Goal: Task Accomplishment & Management: Manage account settings

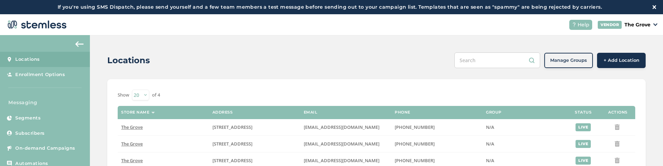
click at [103, 134] on div "Locations Manage Groups + Add Location Show 20 50 100 of 4 Store name Address E…" at bounding box center [376, 124] width 573 height 178
drag, startPoint x: 642, startPoint y: 80, endPoint x: 634, endPoint y: 83, distance: 9.2
click at [643, 80] on div "Locations Manage Groups + Add Location Show 20 50 100 of 4 Store name Address E…" at bounding box center [376, 124] width 573 height 178
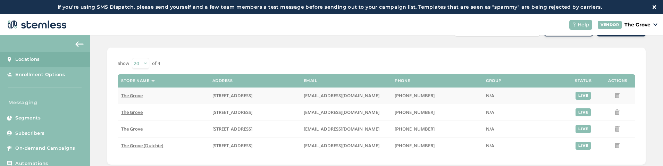
scroll to position [33, 0]
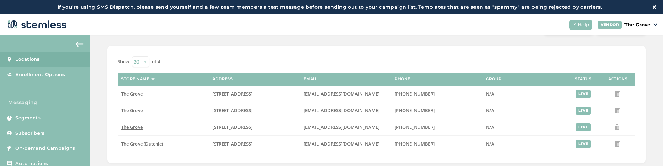
click at [105, 103] on div "Locations Manage Groups + Add Location Show 20 50 100 of 4 Store name Address E…" at bounding box center [376, 91] width 573 height 178
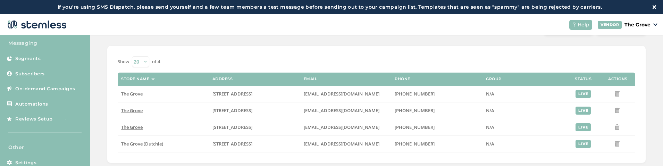
scroll to position [60, 0]
click at [40, 139] on aside "Locations Enrollment Options Messaging Segments Subscribers On-demand Campaigns…" at bounding box center [45, 107] width 90 height 145
click at [43, 159] on link "Settings" at bounding box center [45, 161] width 90 height 15
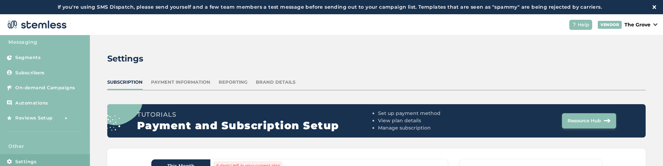
click at [197, 82] on div "Payment Information" at bounding box center [180, 82] width 59 height 7
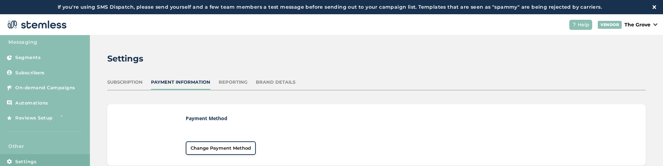
click at [225, 81] on div "Reporting" at bounding box center [233, 82] width 29 height 7
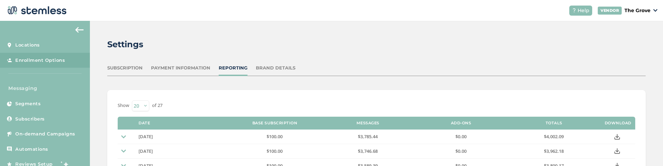
click at [34, 63] on link "Enrollment Options" at bounding box center [45, 60] width 90 height 15
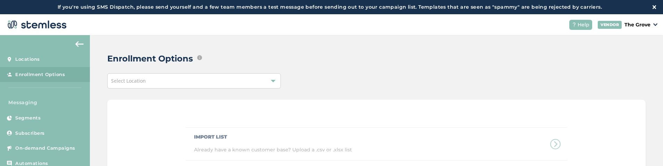
click at [184, 80] on div "Select Location" at bounding box center [193, 80] width 173 height 15
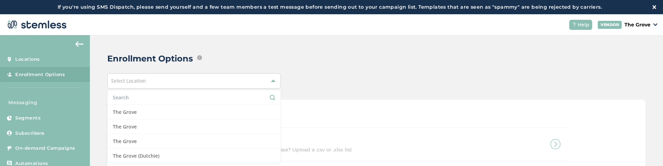
click at [131, 99] on input "text" at bounding box center [194, 97] width 162 height 7
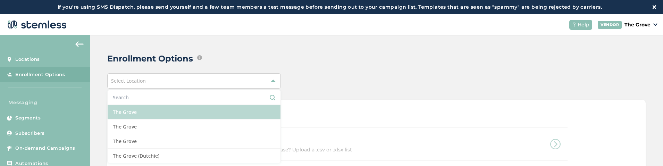
click at [127, 110] on li "The Grove" at bounding box center [194, 112] width 173 height 15
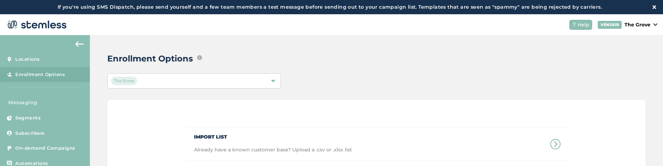
click at [324, 72] on div "Enrollment Options Edit ways that text message marketing subscribers and/or loy…" at bounding box center [376, 153] width 573 height 237
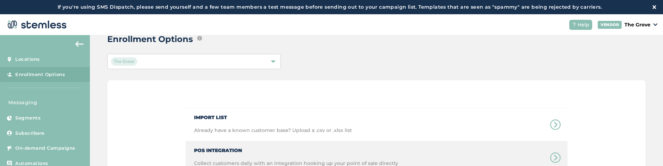
scroll to position [83, 0]
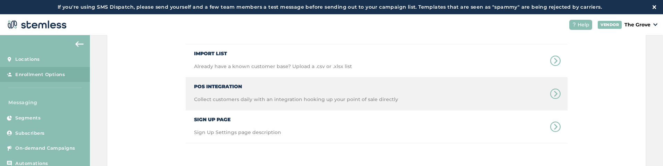
click at [221, 93] on div "POS Integration Collect customers daily with an integration hooking up your poi…" at bounding box center [292, 93] width 212 height 33
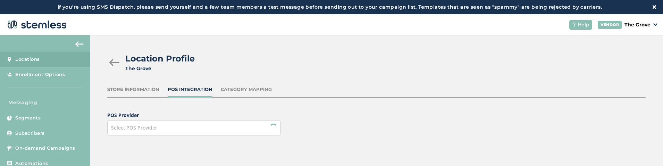
scroll to position [14, 0]
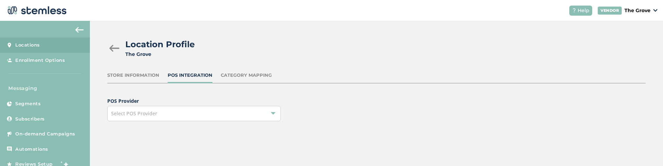
click at [184, 109] on div "Select POS Provider" at bounding box center [193, 113] width 173 height 15
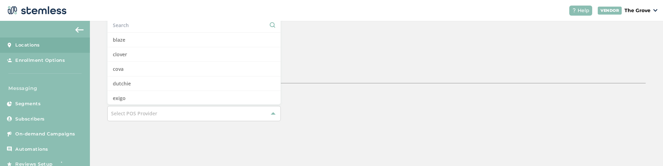
click at [347, 59] on div "Location Profile The Grove Store Information POS Integration Category Mapping P…" at bounding box center [376, 85] width 573 height 129
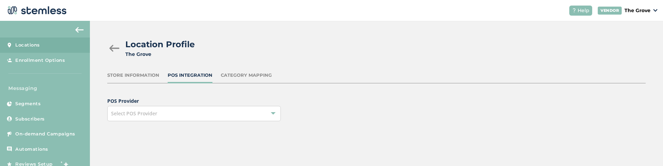
click at [117, 48] on div at bounding box center [114, 48] width 14 height 7
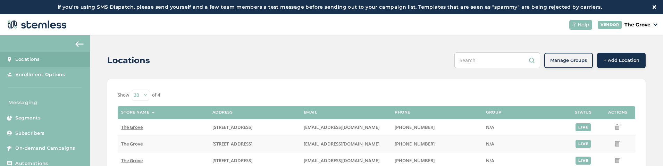
click at [133, 145] on span "The Grove" at bounding box center [132, 144] width 22 height 6
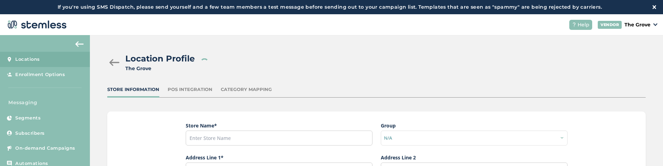
type input "The Grove"
type input "[STREET_ADDRESS]"
type input "La Mesa"
type input "CA"
type input "91942"
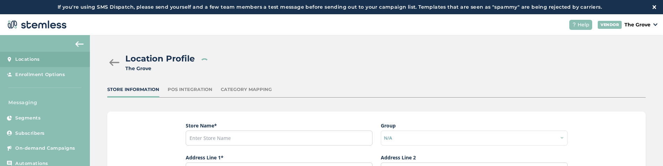
type input "Dexter"
type input "[EMAIL_ADDRESS][DOMAIN_NAME]"
type input "[PHONE_NUMBER]"
type input "America/Los_Angeles"
type input "The Grove"
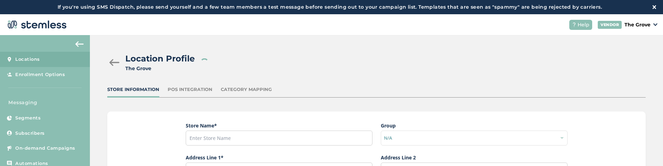
type input "https://www.facebook.com/TheGroveCA"
type input "https://www.instagram.com/thegrove_california/"
type input "https://x.com/TheGroveCA"
click at [188, 89] on div "POS Integration" at bounding box center [190, 89] width 45 height 7
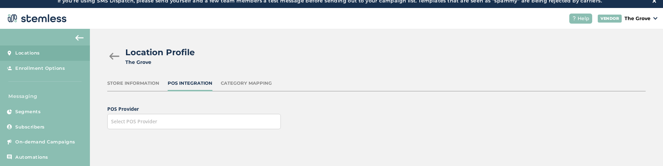
scroll to position [14, 0]
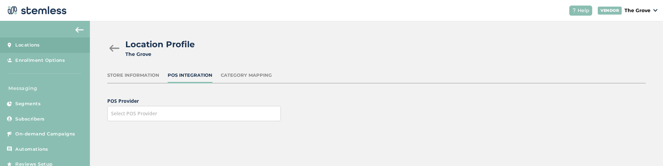
click at [230, 114] on div "Select POS Provider" at bounding box center [193, 113] width 173 height 15
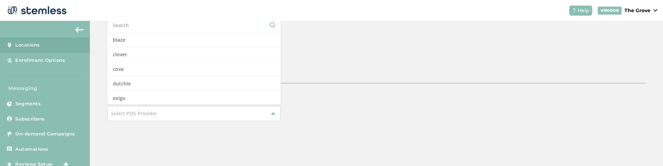
click at [297, 63] on div "Location Profile The Grove Store Information POS Integration Category Mapping P…" at bounding box center [376, 85] width 573 height 129
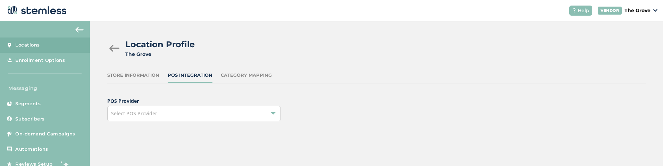
click at [117, 46] on div at bounding box center [114, 48] width 14 height 7
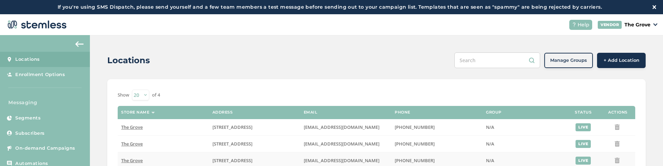
click at [138, 161] on span "The Grove" at bounding box center [132, 160] width 22 height 6
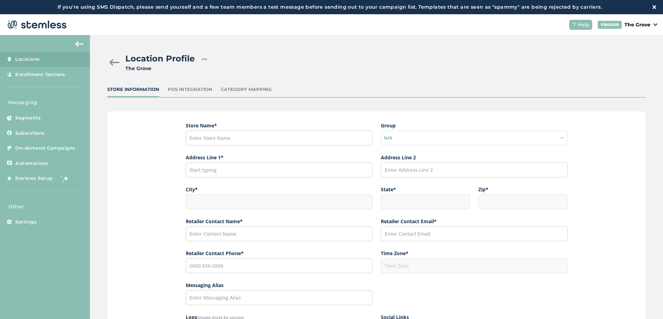
type input "The Grove"
type input "[STREET_ADDRESS]"
type input "La Mesa"
type input "CA"
type input "91942"
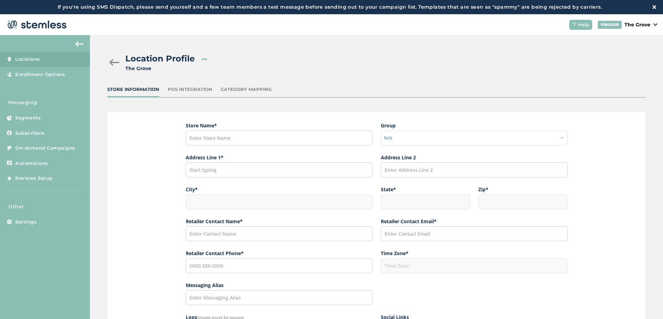
type input "Dexter"
type input "[EMAIL_ADDRESS][DOMAIN_NAME]"
type input "[PHONE_NUMBER]"
type input "America/Los_Angeles"
type input "West Coast Cure"
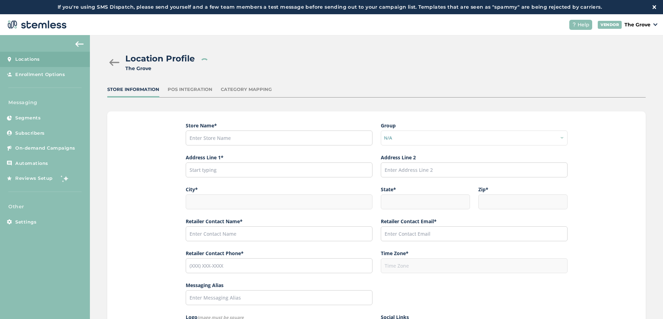
type input "https://www.facebook.com/TheGroveCA"
type input "https://www.instagram.com/thegrove_california/"
type input "https://x.com/TheGroveCA"
click at [200, 89] on div "POS Integration" at bounding box center [190, 89] width 45 height 7
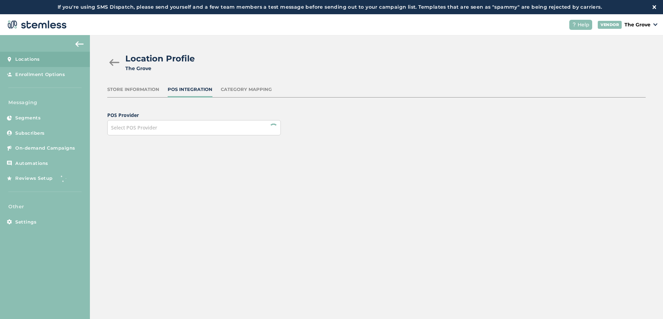
click at [173, 125] on div "Select POS Provider" at bounding box center [193, 127] width 173 height 15
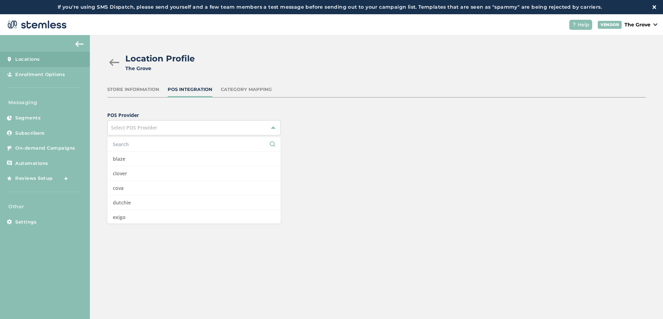
click at [189, 107] on div "Location Profile The Grove Store Information POS Integration Category Mapping P…" at bounding box center [376, 99] width 573 height 129
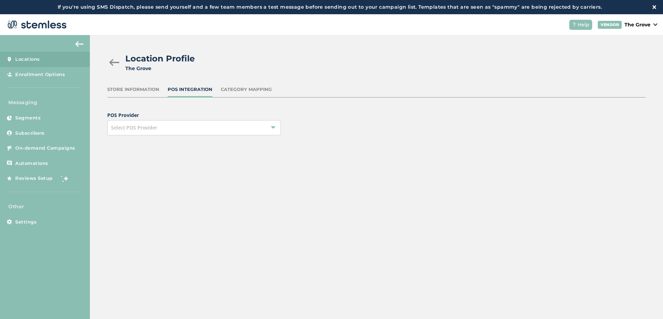
click at [112, 62] on div at bounding box center [114, 62] width 14 height 7
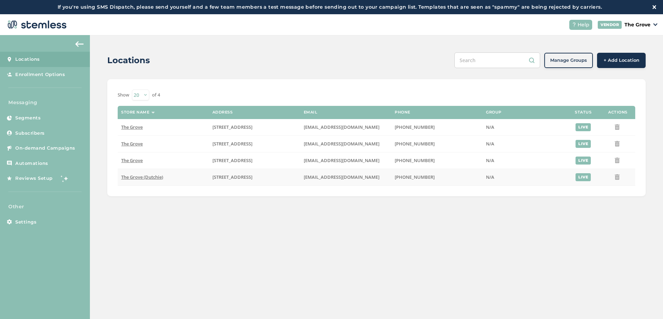
click at [134, 165] on span "The Grove (Dutchie)" at bounding box center [142, 177] width 42 height 6
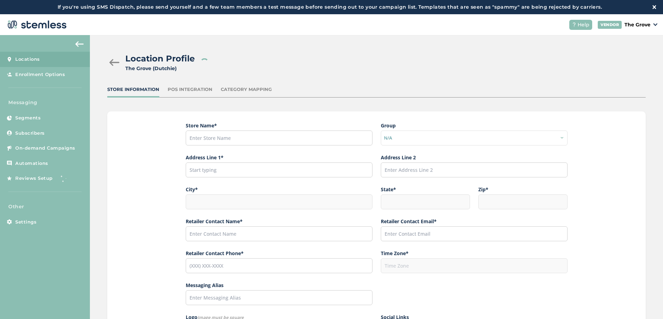
type input "The Grove (Dutchie)"
type input "[STREET_ADDRESS]"
type input "La Mesa"
type input "CA"
type input "91942"
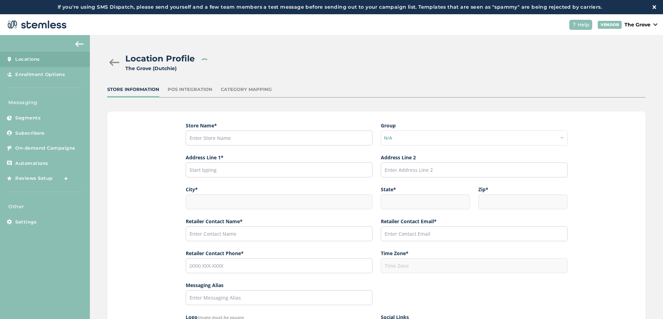
type input "Dexter Lacsa"
type input "[EMAIL_ADDRESS][DOMAIN_NAME]"
type input "[PHONE_NUMBER]"
type input "America/Los_Angeles"
type input "The Grove"
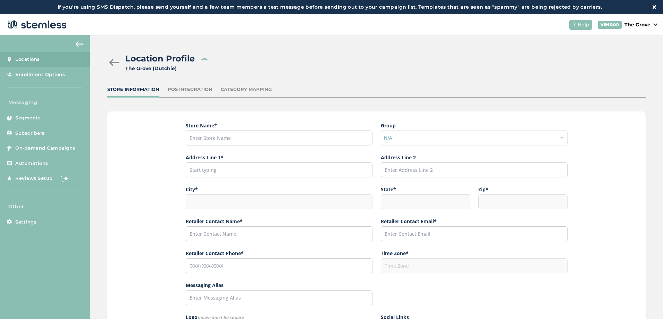
type input "https://www.instagram.com/thegrove_california/"
click at [182, 89] on div "POS Integration" at bounding box center [190, 89] width 45 height 7
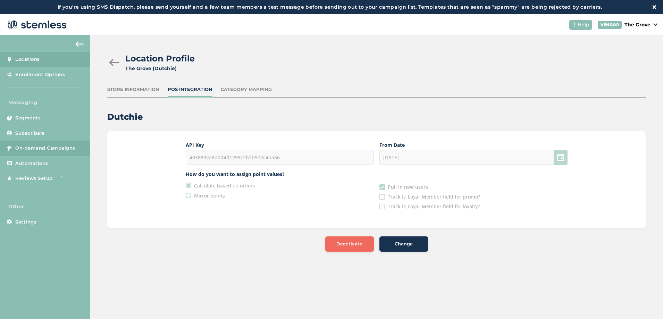
click at [26, 149] on span "On-demand Campaigns" at bounding box center [45, 148] width 60 height 7
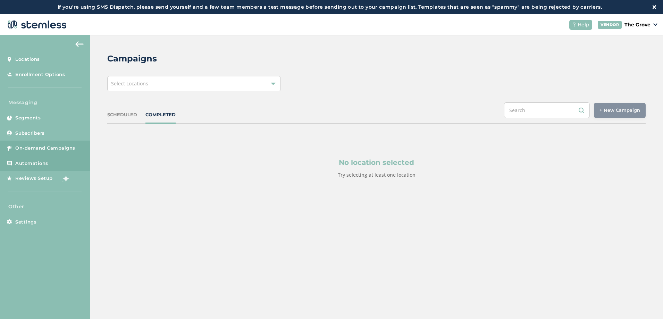
click at [36, 165] on link "Automations" at bounding box center [45, 163] width 90 height 15
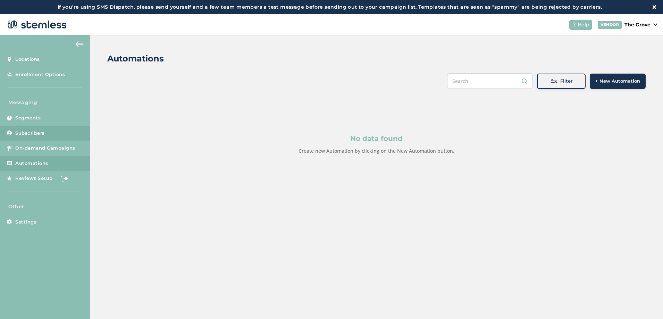
click at [38, 138] on link "Subscribers" at bounding box center [45, 133] width 90 height 15
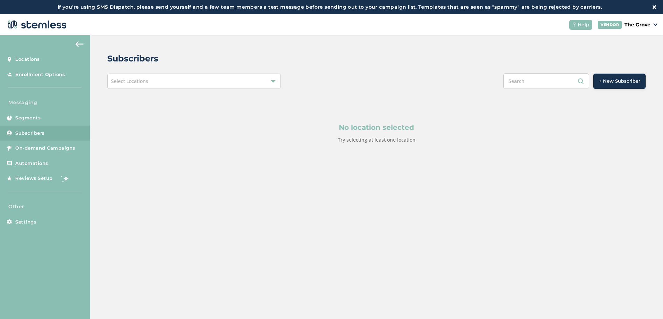
click at [260, 84] on div "Select Locations" at bounding box center [193, 81] width 173 height 15
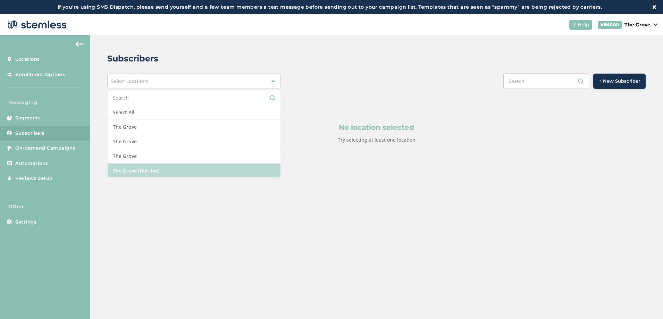
click at [137, 165] on li "The Grove (Dutchie)" at bounding box center [194, 170] width 173 height 14
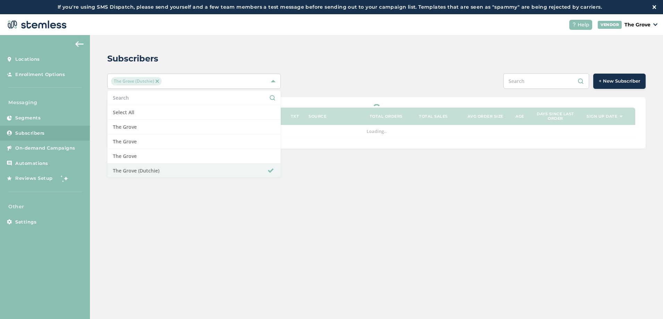
click at [345, 62] on div "Subscribers" at bounding box center [373, 58] width 533 height 12
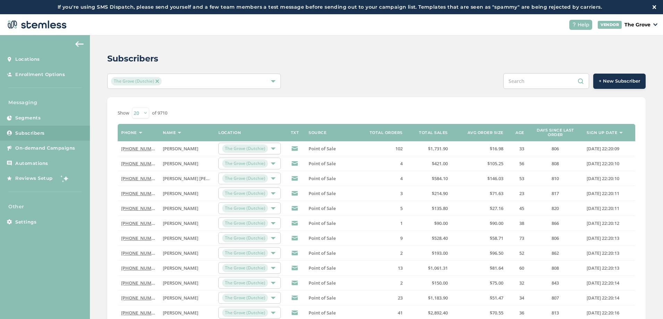
click at [287, 46] on div "Subscribers The Grove (Dutchie) + New Subscriber Show 20 50 100 of 9710 Phone N…" at bounding box center [376, 261] width 573 height 452
click at [36, 121] on span "Segments" at bounding box center [27, 117] width 25 height 7
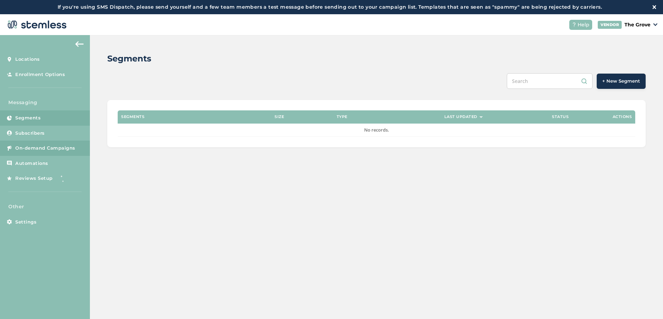
click at [40, 146] on span "On-demand Campaigns" at bounding box center [45, 148] width 60 height 7
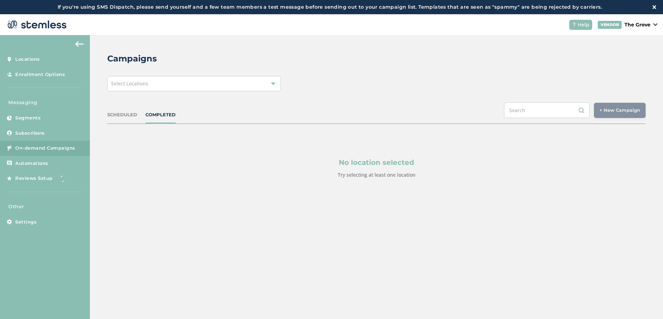
click at [221, 79] on div "Select Locations" at bounding box center [193, 83] width 173 height 15
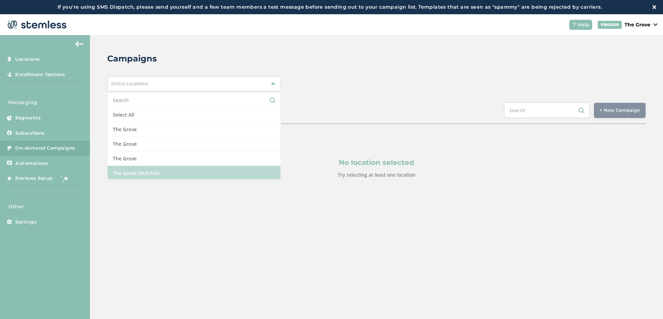
click at [144, 165] on li "The Grove (Dutchie)" at bounding box center [194, 173] width 173 height 14
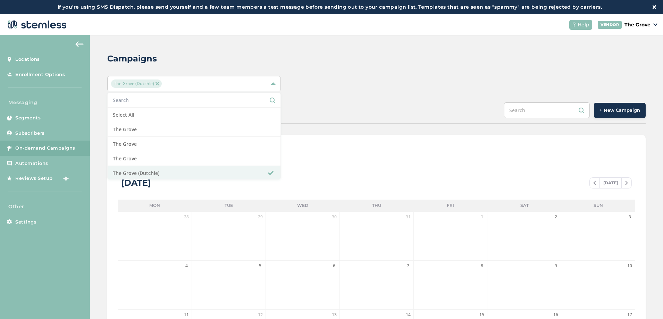
click at [610, 113] on span "+ New Campaign" at bounding box center [619, 110] width 41 height 7
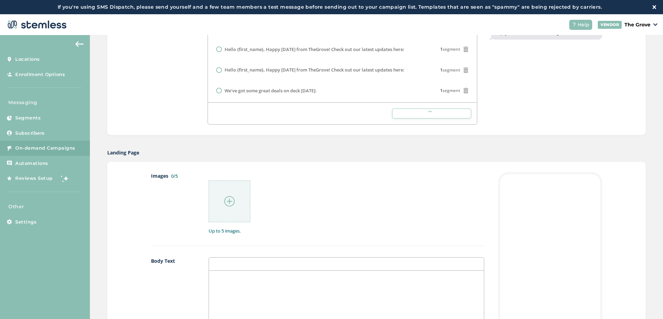
scroll to position [42, 0]
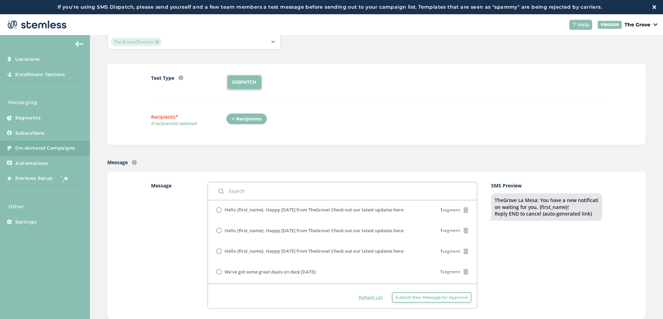
click at [244, 120] on div "+ Recipients" at bounding box center [246, 119] width 41 height 12
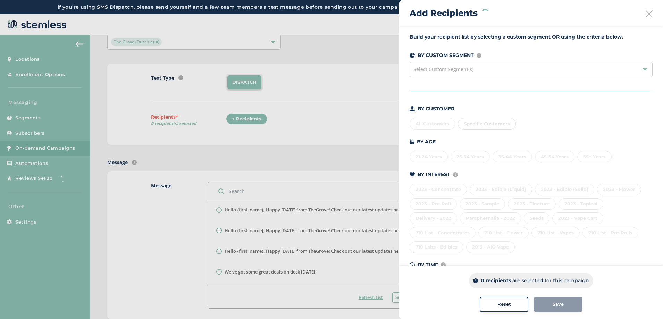
click at [457, 69] on span "Select Custom Segment(s)" at bounding box center [443, 69] width 60 height 7
click at [458, 70] on span "Select Custom Segment(s)" at bounding box center [443, 69] width 60 height 7
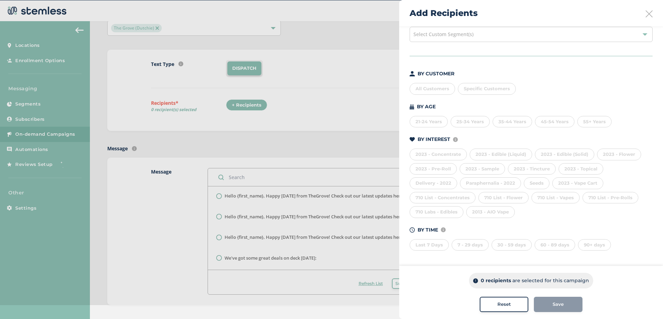
scroll to position [14, 0]
click at [589, 165] on div "90+ days" at bounding box center [594, 245] width 33 height 12
click at [593, 165] on div "90+ days" at bounding box center [594, 245] width 33 height 12
click at [433, 165] on div "Last 7 Days" at bounding box center [428, 245] width 39 height 12
click at [465, 165] on div "7 - 29 days" at bounding box center [469, 245] width 37 height 12
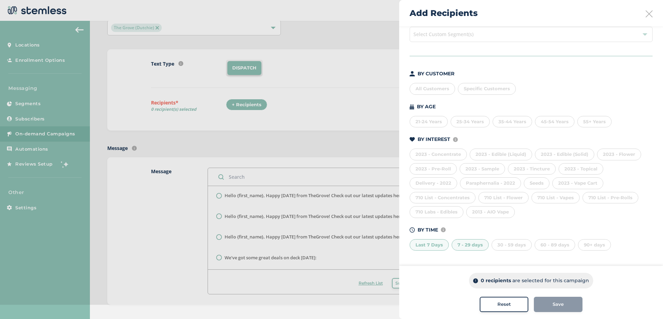
click at [506, 165] on div "30 - 59 days" at bounding box center [511, 245] width 40 height 12
click at [548, 165] on div "60 - 89 days" at bounding box center [554, 245] width 41 height 12
click at [587, 165] on div "90+ days" at bounding box center [594, 245] width 33 height 12
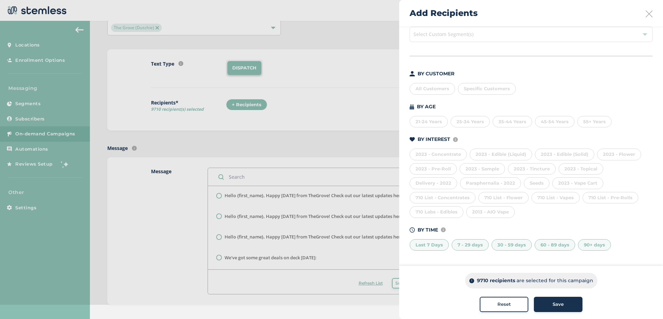
click at [584, 165] on div "90+ days" at bounding box center [594, 245] width 33 height 12
click at [555, 165] on div "60 - 89 days" at bounding box center [554, 245] width 41 height 12
click at [509, 165] on div "30 - 59 days" at bounding box center [511, 245] width 40 height 12
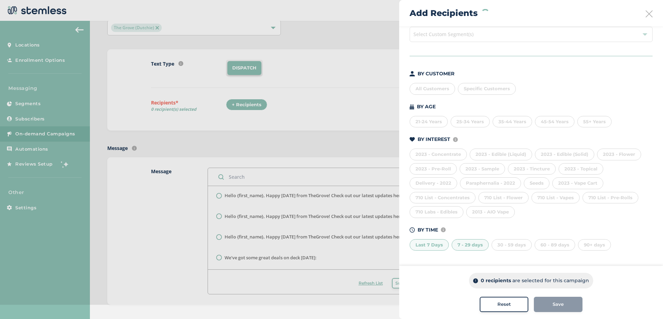
click at [475, 165] on div "7 - 29 days" at bounding box center [469, 245] width 37 height 12
click at [428, 165] on div "Last 7 Days" at bounding box center [428, 245] width 39 height 12
click at [595, 165] on div "90+ days" at bounding box center [594, 245] width 33 height 12
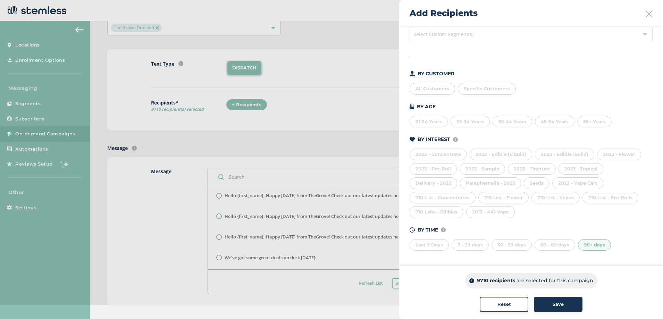
click at [348, 133] on div at bounding box center [331, 145] width 663 height 319
click at [645, 15] on icon at bounding box center [648, 13] width 7 height 7
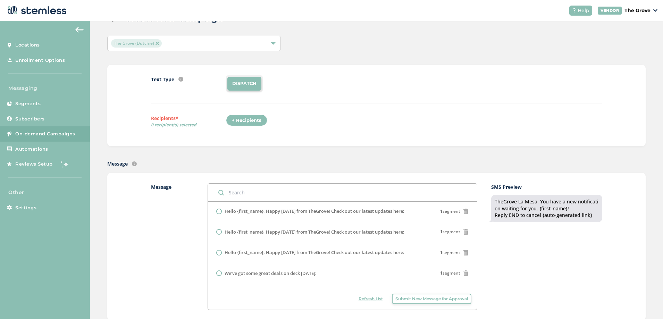
scroll to position [0, 0]
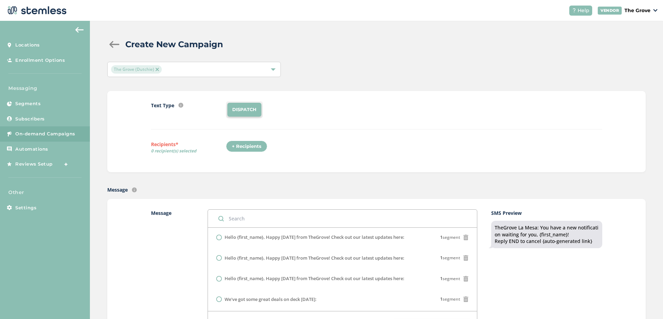
click at [188, 165] on label "Message" at bounding box center [172, 272] width 43 height 127
click at [44, 63] on link "Enrollment Options" at bounding box center [45, 60] width 90 height 15
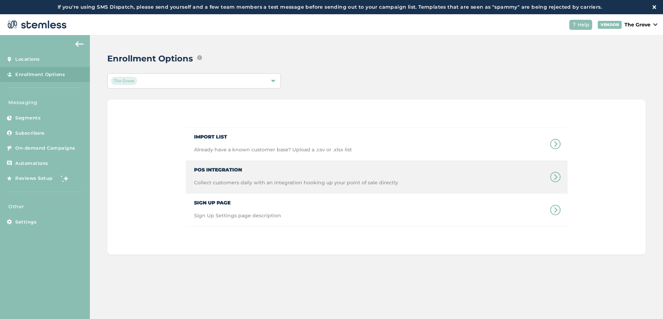
click at [221, 165] on span "Collect customers daily with an integration hooking up your point of sale direc…" at bounding box center [296, 186] width 204 height 14
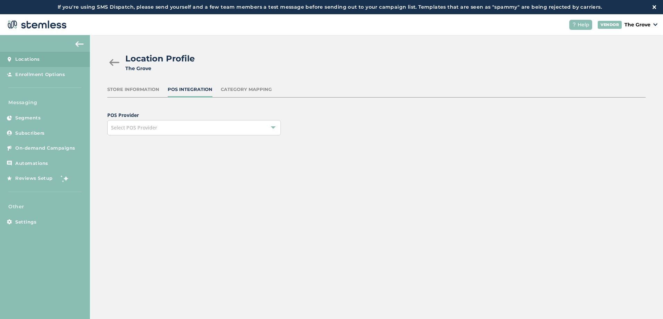
click at [147, 130] on span "Select POS Provider" at bounding box center [134, 127] width 46 height 7
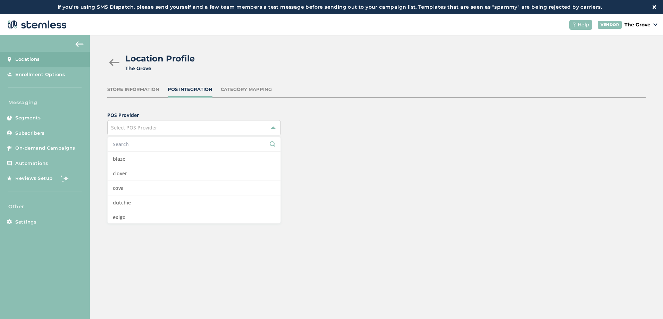
click at [196, 117] on label "POS Provider" at bounding box center [196, 114] width 179 height 7
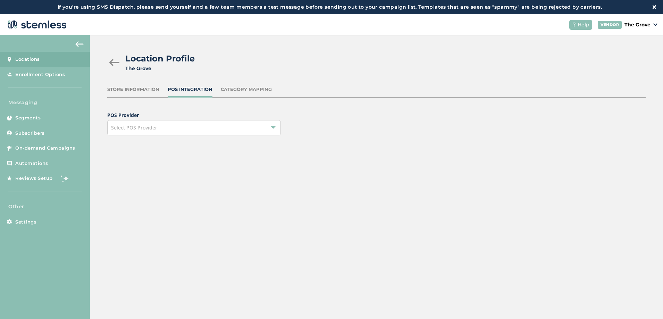
click at [142, 165] on div "Location Profile The Grove Store Information POS Integration Category Mapping P…" at bounding box center [376, 184] width 573 height 298
click at [117, 66] on div "Location Profile The Grove" at bounding box center [373, 62] width 533 height 20
click at [114, 65] on div at bounding box center [114, 62] width 14 height 7
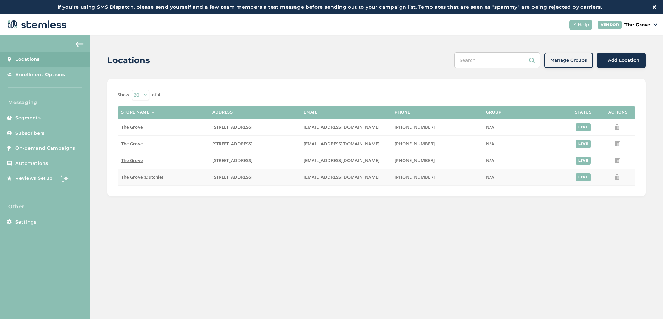
click at [141, 165] on td "The Grove (Dutchie)" at bounding box center [163, 177] width 91 height 17
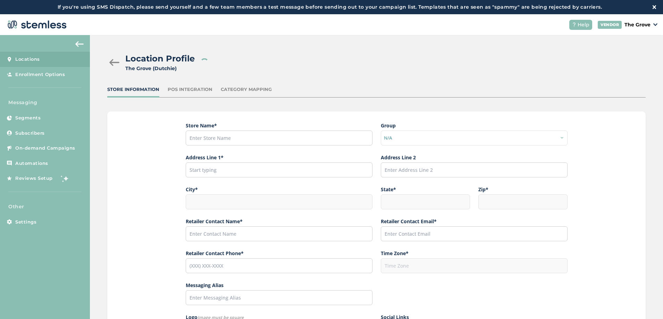
type input "The Grove (Dutchie)"
type input "[STREET_ADDRESS]"
type input "La Mesa"
type input "CA"
type input "91942"
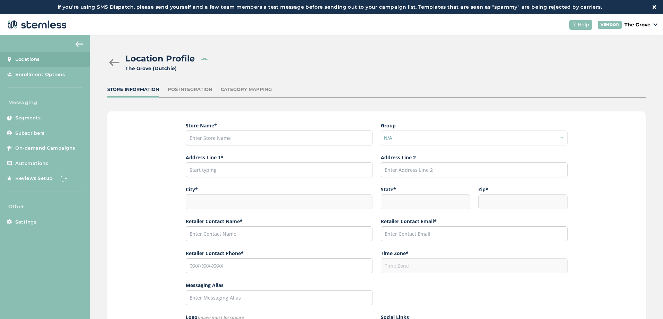
type input "Dexter Lacsa"
type input "[EMAIL_ADDRESS][DOMAIN_NAME]"
type input "[PHONE_NUMBER]"
type input "America/Los_Angeles"
type input "The Grove"
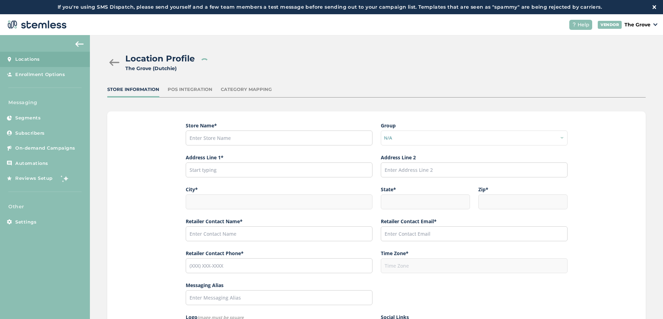
type input "https://www.instagram.com/thegrove_california/"
click at [198, 92] on div "POS Integration" at bounding box center [190, 89] width 45 height 7
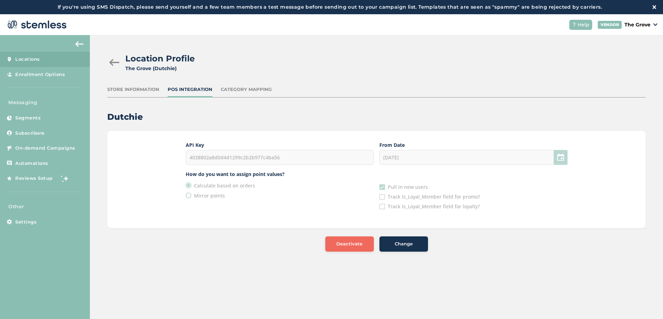
click at [118, 165] on div "Location Profile The Grove (Dutchie) Store Information POS Integration Category…" at bounding box center [376, 152] width 573 height 234
click at [158, 165] on div "API Key 4038802a8d0d4d1299c2b2b977c4ba56 From Date 12/31/2022 How do you want t…" at bounding box center [376, 179] width 538 height 97
